Goal: Task Accomplishment & Management: Manage account settings

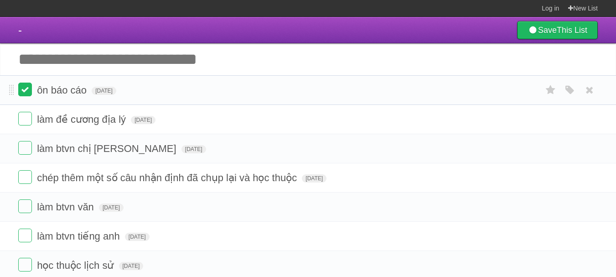
click at [28, 88] on label at bounding box center [25, 90] width 14 height 14
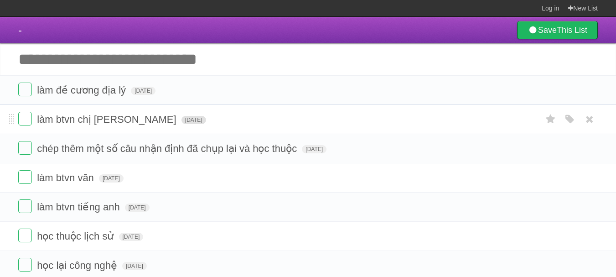
click at [182, 117] on span "[DATE]" at bounding box center [194, 120] width 25 height 8
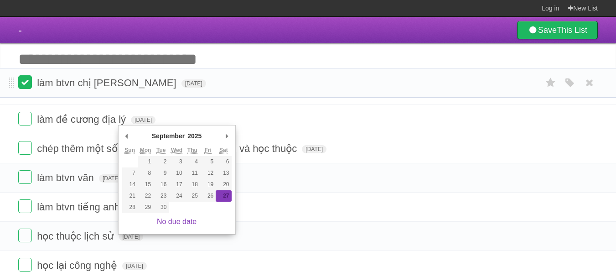
drag, startPoint x: 10, startPoint y: 119, endPoint x: 31, endPoint y: 85, distance: 39.9
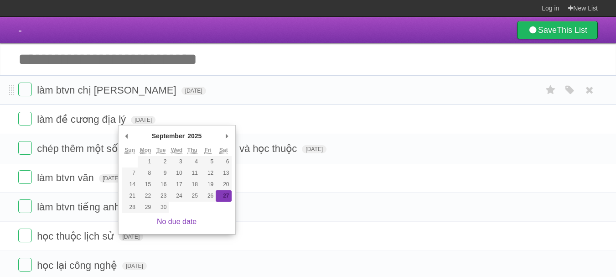
click at [135, 84] on form "làm btvn chị thảo [DATE] White Red Blue Green Purple Orange" at bounding box center [308, 90] width 580 height 15
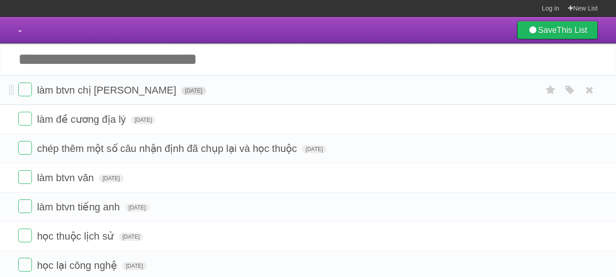
click at [182, 89] on span "[DATE]" at bounding box center [194, 91] width 25 height 8
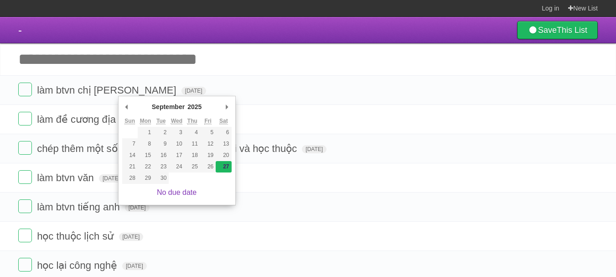
type span "[DATE]"
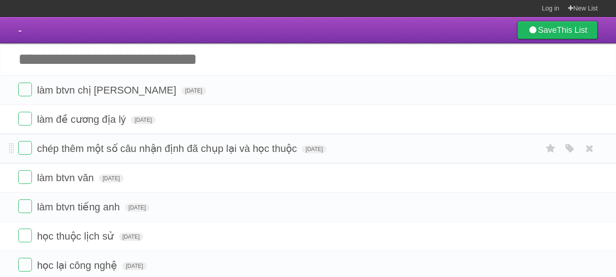
click at [323, 144] on form "chép thêm một số câu nhận định đã chụp lại và học thuộc [DATE] White Red Blue G…" at bounding box center [308, 148] width 580 height 15
click at [323, 149] on span "[DATE]" at bounding box center [314, 149] width 25 height 8
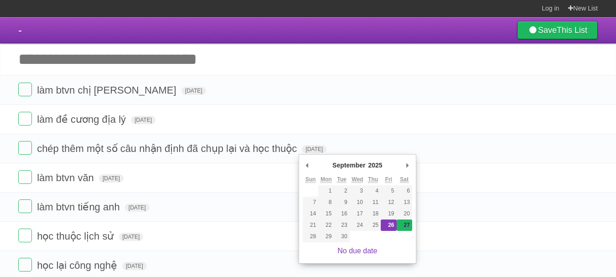
type span "[DATE]"
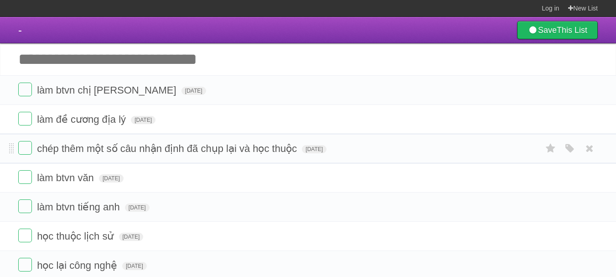
click at [8, 146] on li "chép thêm một số câu nhận định đã chụp lại và học thuộc [GEOGRAPHIC_DATA][DATE]…" at bounding box center [308, 149] width 616 height 30
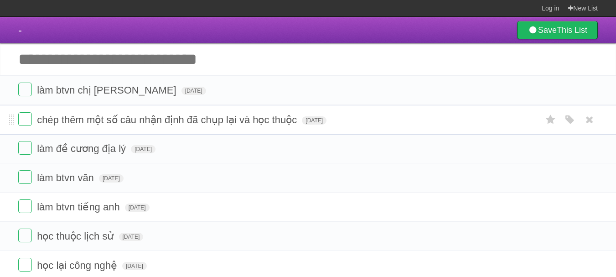
drag, startPoint x: 10, startPoint y: 150, endPoint x: 16, endPoint y: 120, distance: 30.1
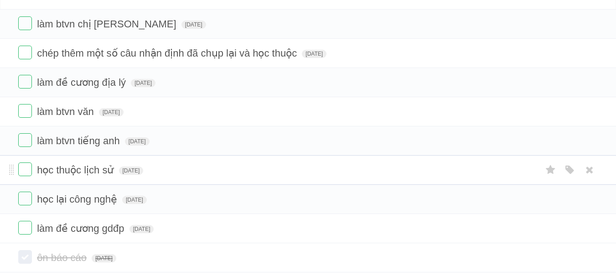
scroll to position [71, 0]
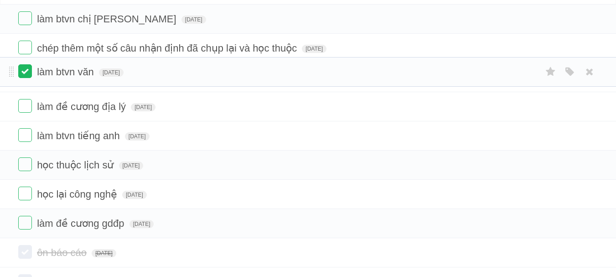
drag, startPoint x: 10, startPoint y: 110, endPoint x: 23, endPoint y: 74, distance: 38.0
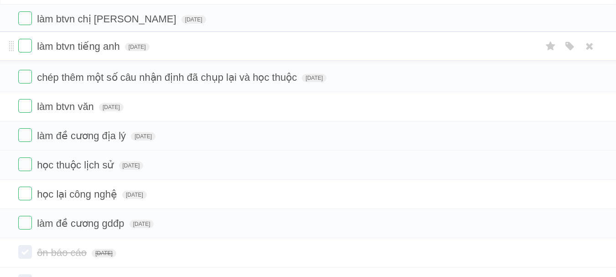
drag, startPoint x: 9, startPoint y: 139, endPoint x: 17, endPoint y: 48, distance: 90.6
drag, startPoint x: 6, startPoint y: 106, endPoint x: 7, endPoint y: 99, distance: 7.9
click at [7, 99] on li "làm btvn văn [DATE] White Red Blue Green Purple Orange" at bounding box center [308, 107] width 616 height 30
click at [8, 106] on li "làm btvn văn [DATE] White Red Blue Green Purple Orange" at bounding box center [308, 107] width 616 height 30
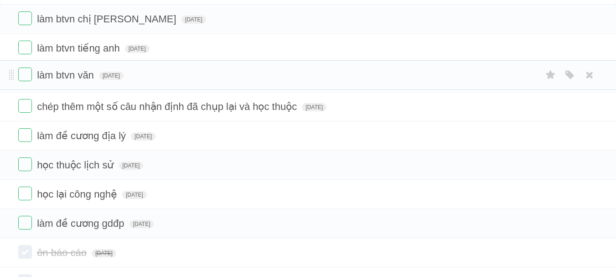
drag, startPoint x: 10, startPoint y: 107, endPoint x: 15, endPoint y: 75, distance: 32.2
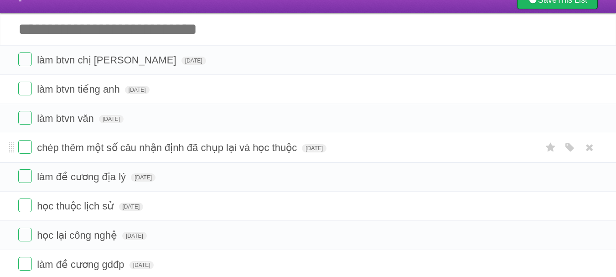
scroll to position [30, 0]
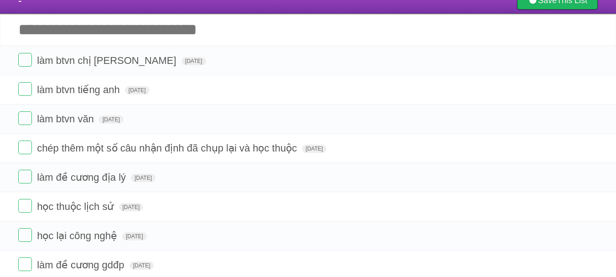
click at [125, 38] on input "Add another task" at bounding box center [308, 30] width 616 height 32
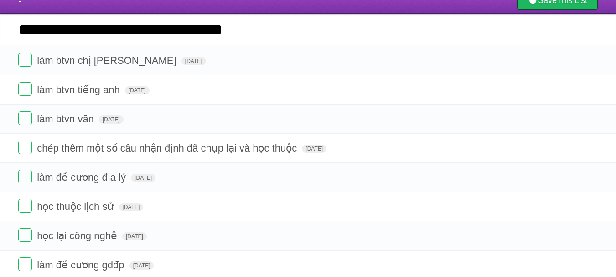
type input "**********"
click input "*********" at bounding box center [0, 0] width 0 height 0
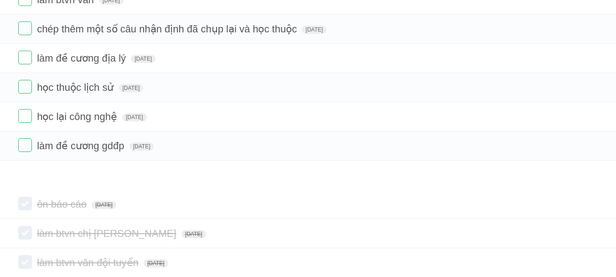
scroll to position [194, 0]
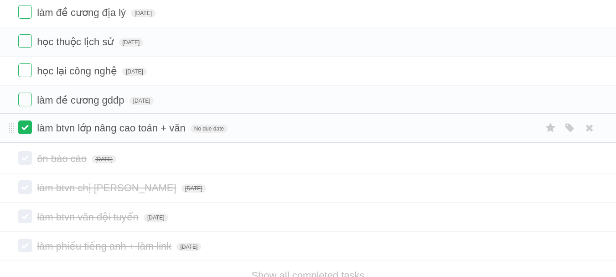
drag, startPoint x: 9, startPoint y: 58, endPoint x: 23, endPoint y: 125, distance: 68.1
click at [220, 131] on span "No due date" at bounding box center [209, 130] width 37 height 8
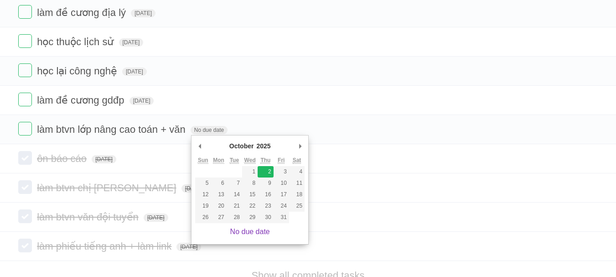
type span "[DATE]"
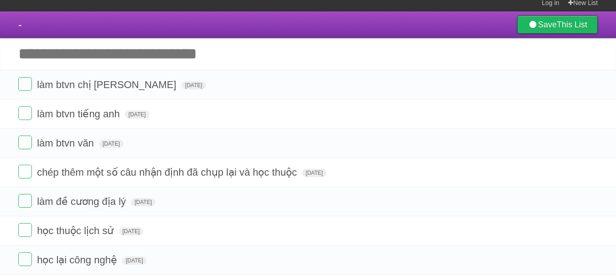
scroll to position [0, 0]
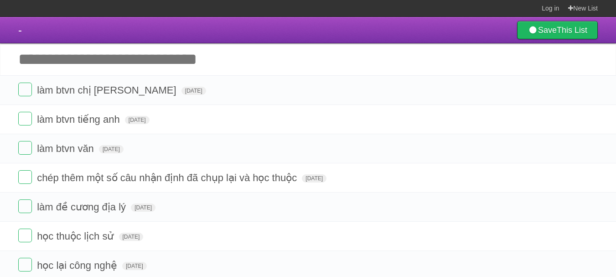
click at [130, 60] on input "Add another task" at bounding box center [308, 59] width 616 height 32
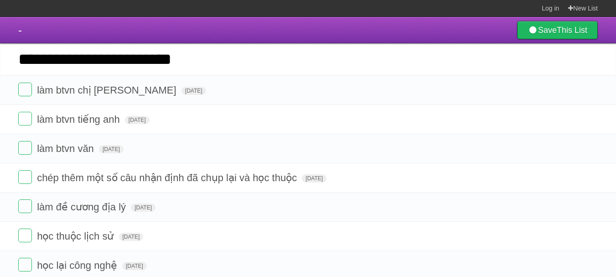
type input "**********"
click input "*********" at bounding box center [0, 0] width 0 height 0
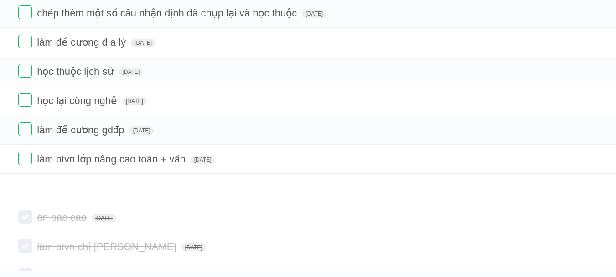
scroll to position [182, 0]
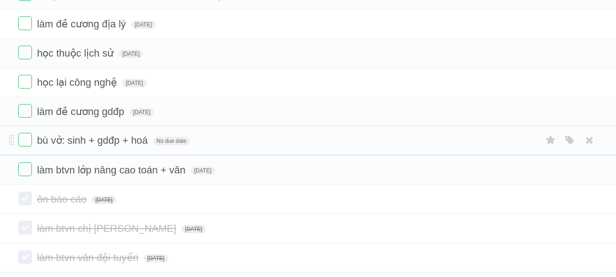
drag, startPoint x: 10, startPoint y: 91, endPoint x: 47, endPoint y: 140, distance: 61.3
click at [179, 145] on span "No due date" at bounding box center [171, 141] width 37 height 8
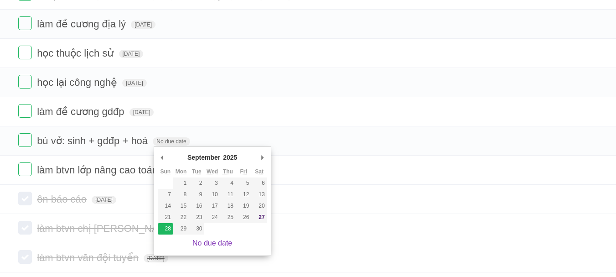
type span "[DATE]"
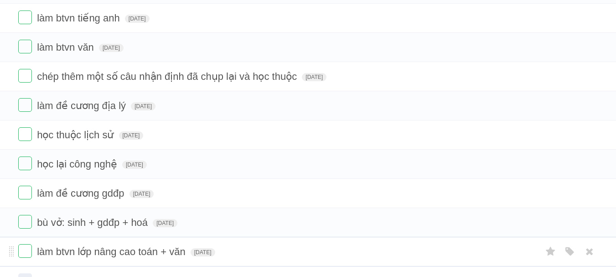
scroll to position [0, 0]
